Goal: Browse casually: Explore the website without a specific task or goal

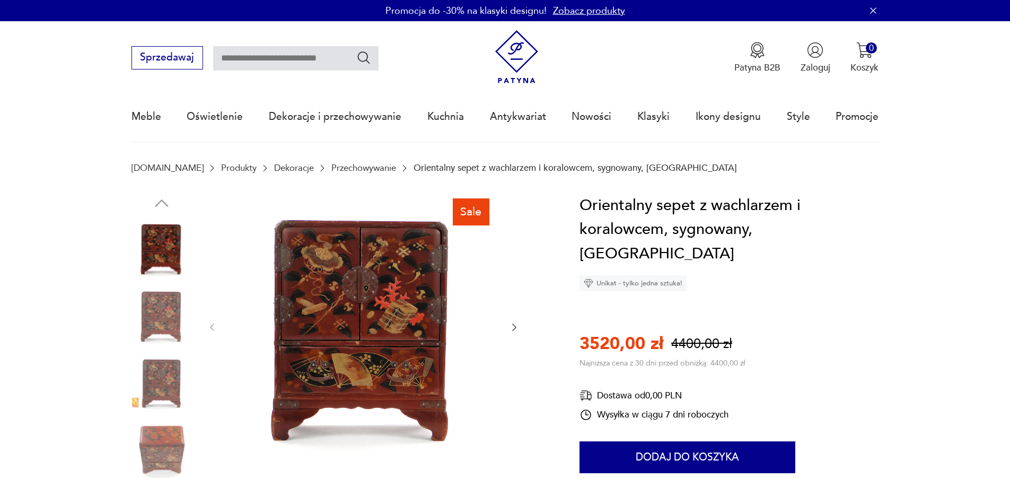
click at [513, 331] on icon "button" at bounding box center [514, 327] width 4 height 7
click at [513, 331] on icon "button" at bounding box center [514, 327] width 11 height 11
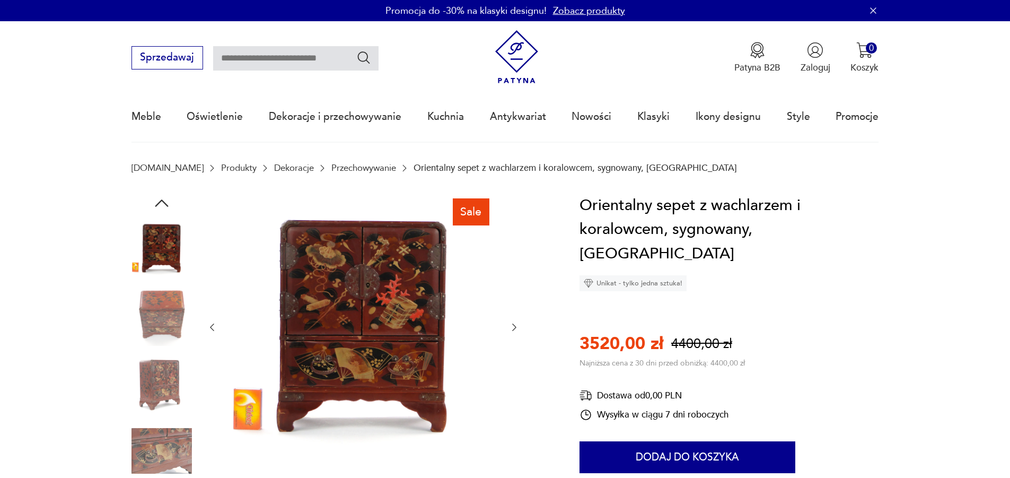
click at [513, 331] on icon "button" at bounding box center [514, 327] width 11 height 11
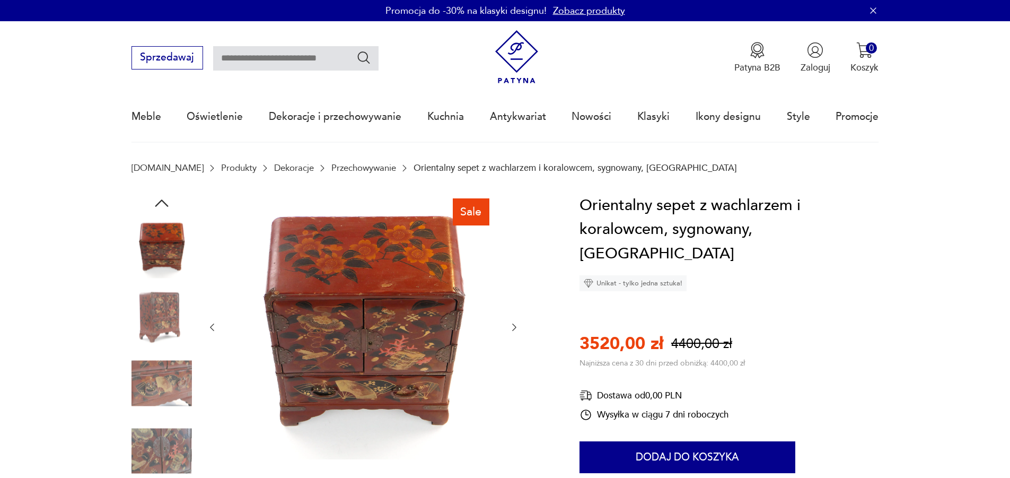
click at [513, 331] on icon "button" at bounding box center [514, 327] width 11 height 11
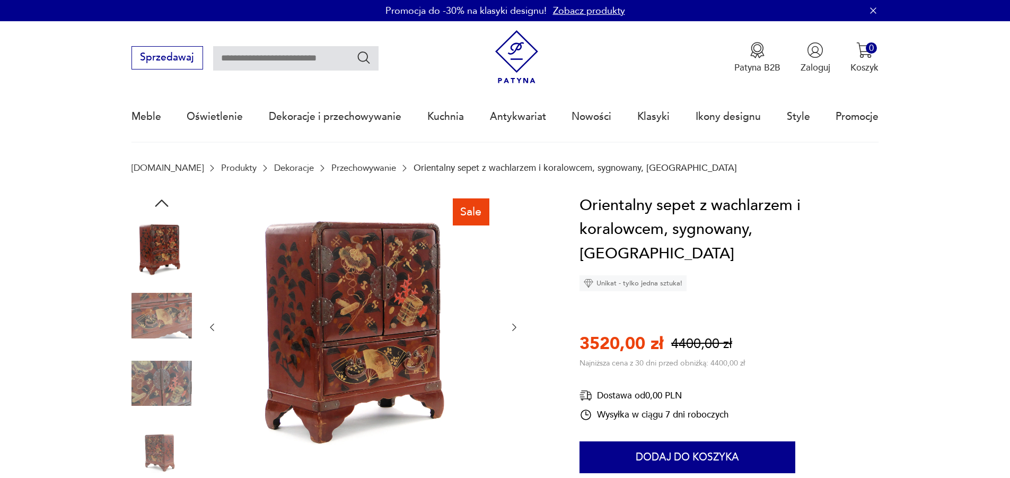
click at [513, 331] on icon "button" at bounding box center [514, 327] width 4 height 7
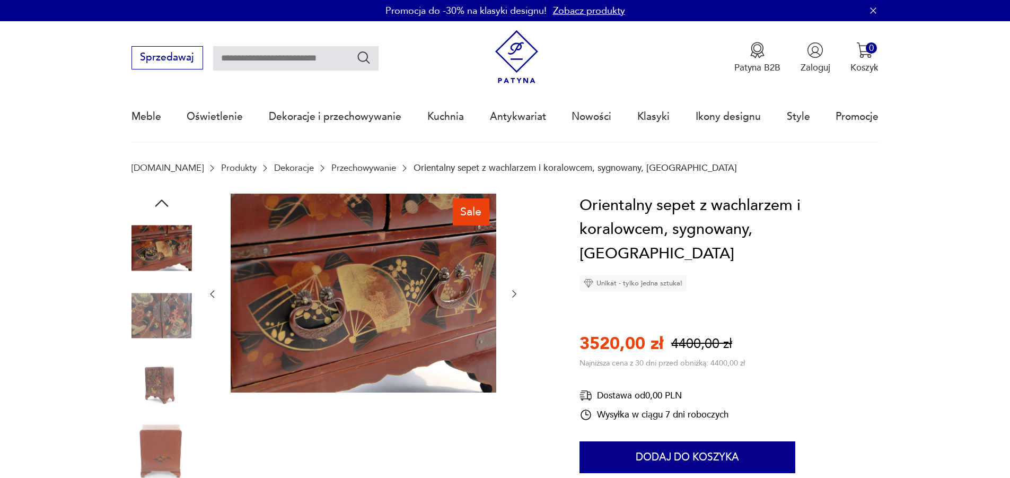
click at [513, 331] on div at bounding box center [363, 295] width 313 height 202
click at [514, 290] on icon "button" at bounding box center [514, 294] width 11 height 11
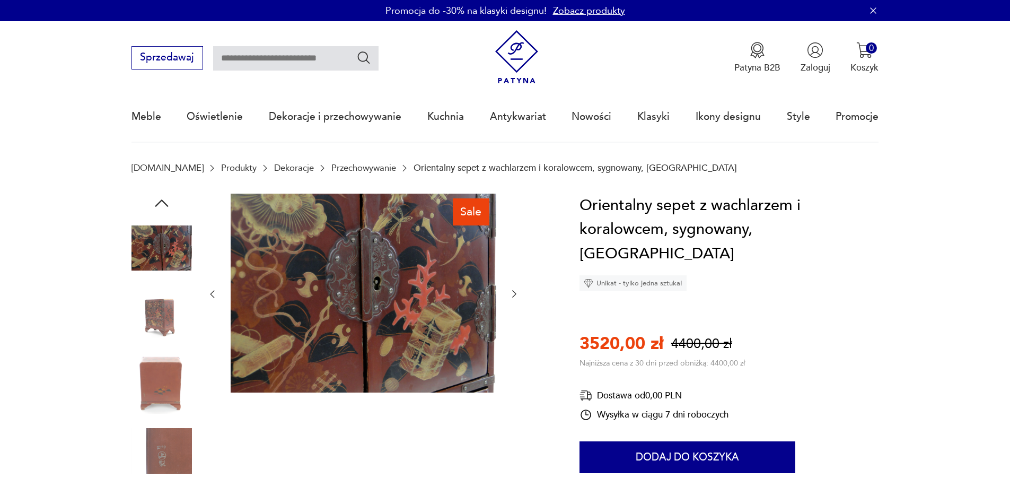
click at [515, 291] on icon "button" at bounding box center [514, 294] width 11 height 11
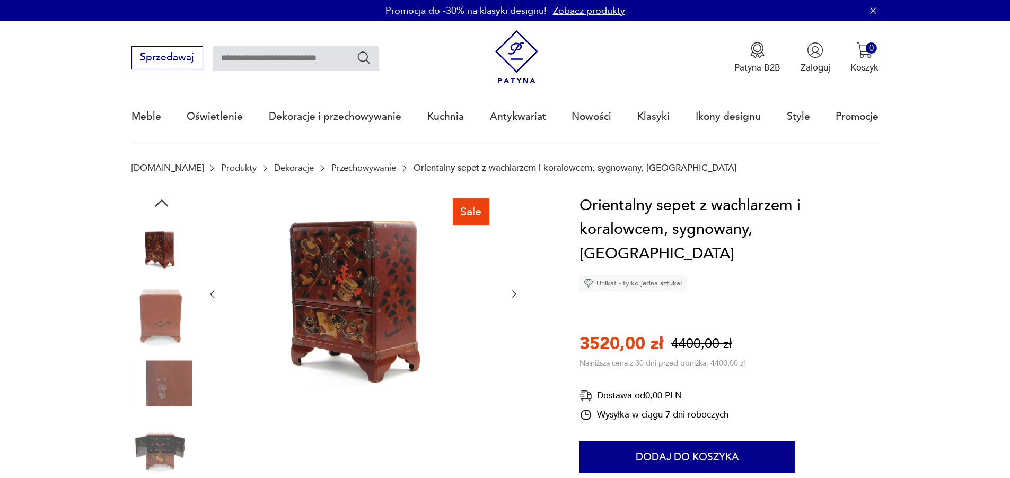
click at [513, 299] on icon "button" at bounding box center [514, 294] width 11 height 11
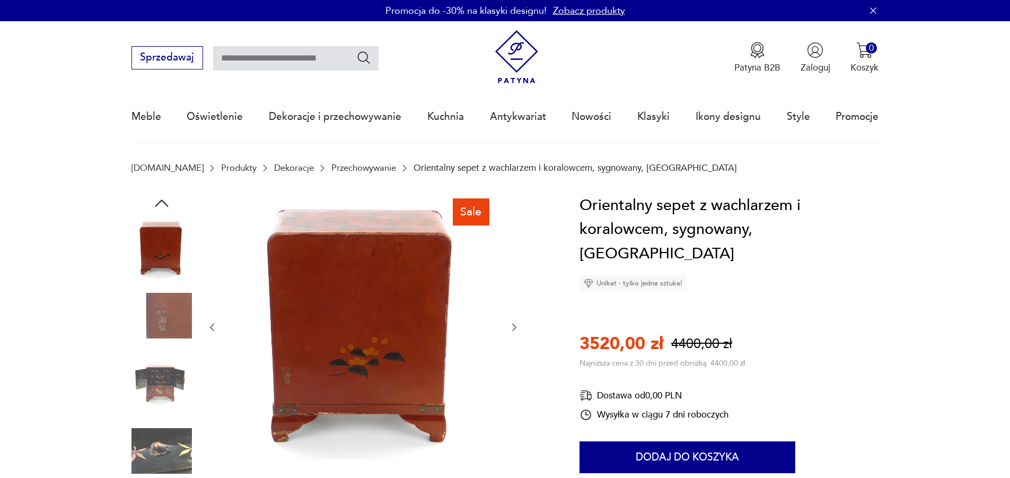
click at [518, 326] on icon "button" at bounding box center [514, 327] width 11 height 11
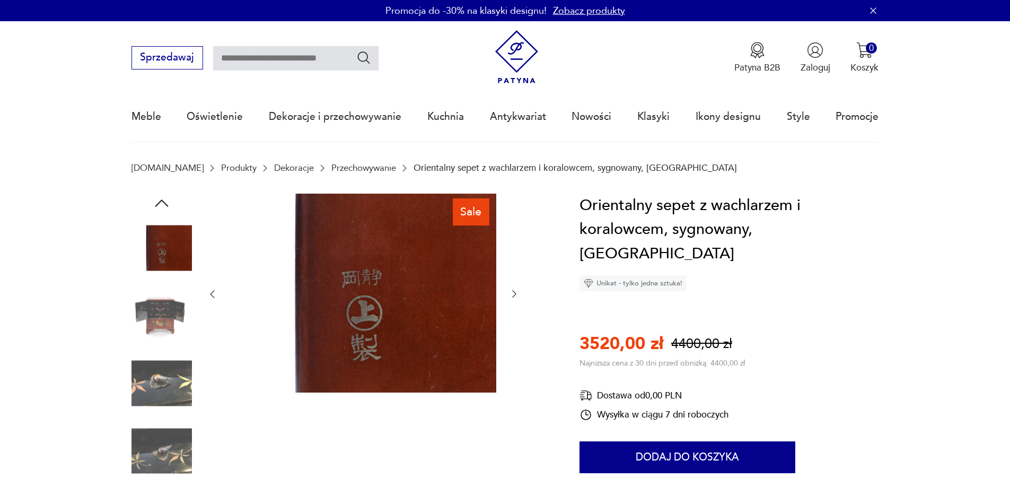
click at [518, 326] on div at bounding box center [363, 295] width 313 height 202
click at [514, 301] on div at bounding box center [363, 295] width 313 height 202
click at [514, 296] on icon "button" at bounding box center [514, 294] width 11 height 11
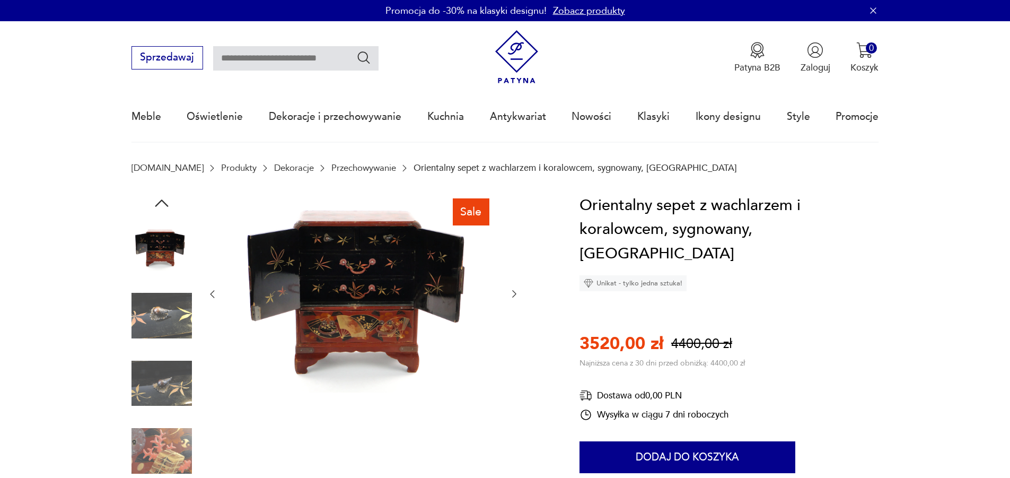
click at [514, 296] on icon "button" at bounding box center [514, 294] width 11 height 11
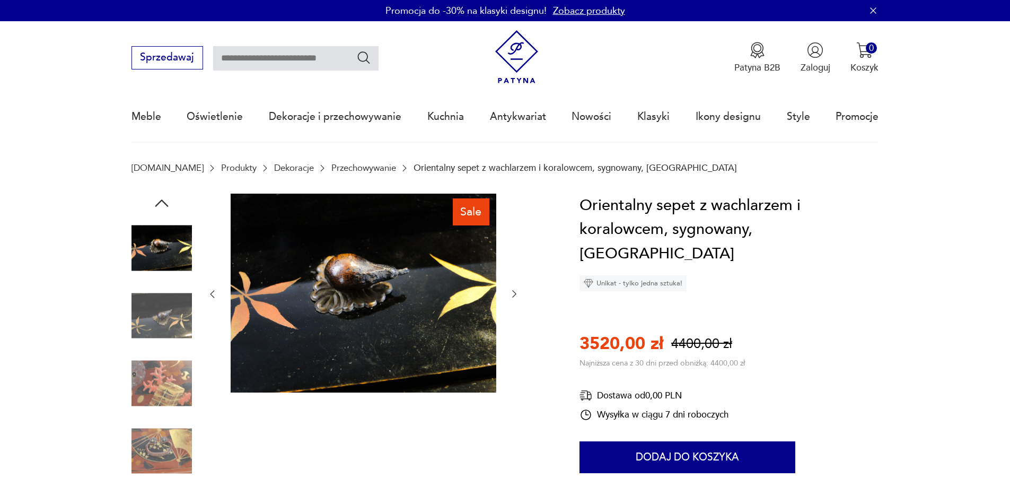
click at [514, 297] on icon "button" at bounding box center [514, 294] width 11 height 11
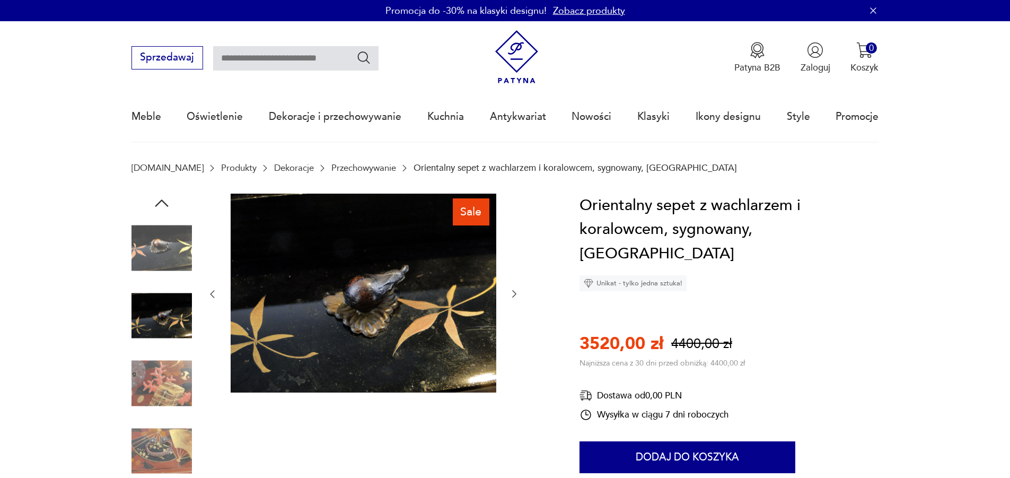
click at [514, 297] on icon "button" at bounding box center [514, 294] width 11 height 11
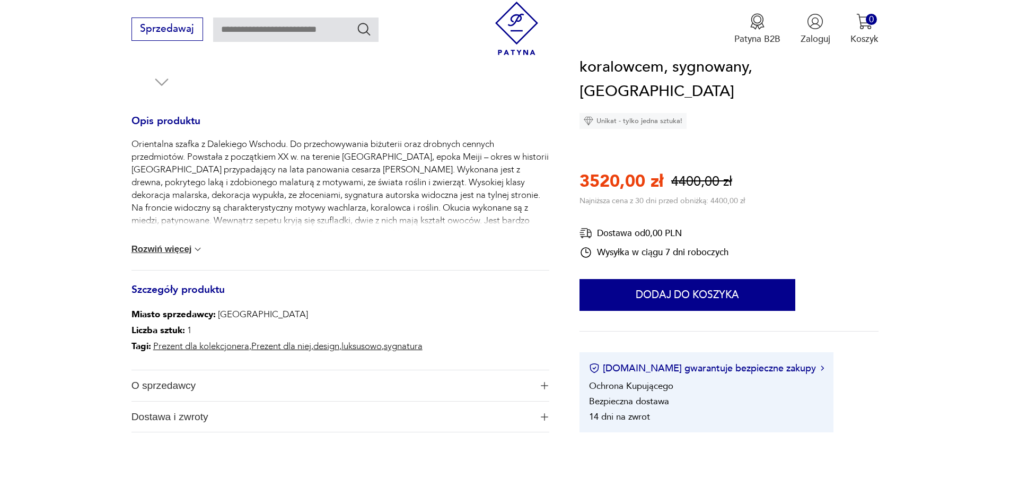
scroll to position [424, 0]
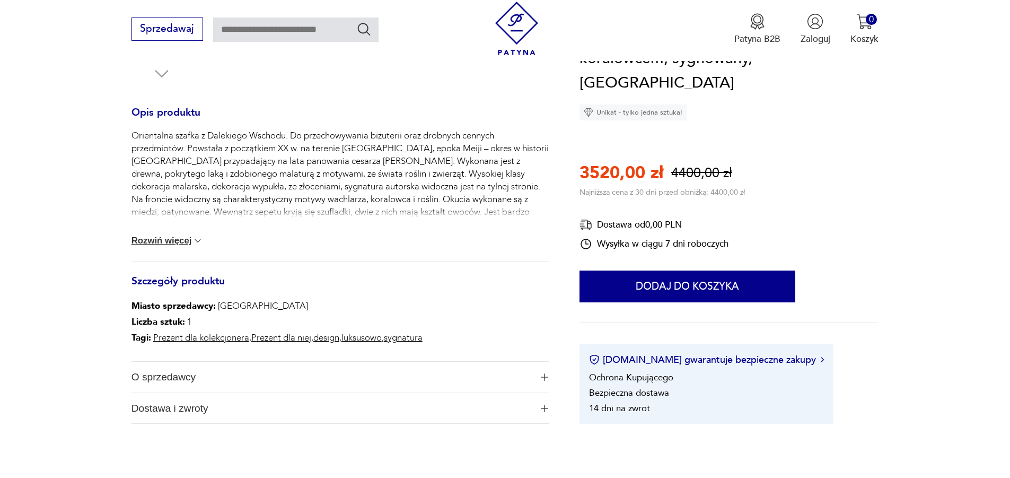
click at [150, 242] on button "Rozwiń więcej" at bounding box center [168, 240] width 72 height 11
